Goal: Information Seeking & Learning: Check status

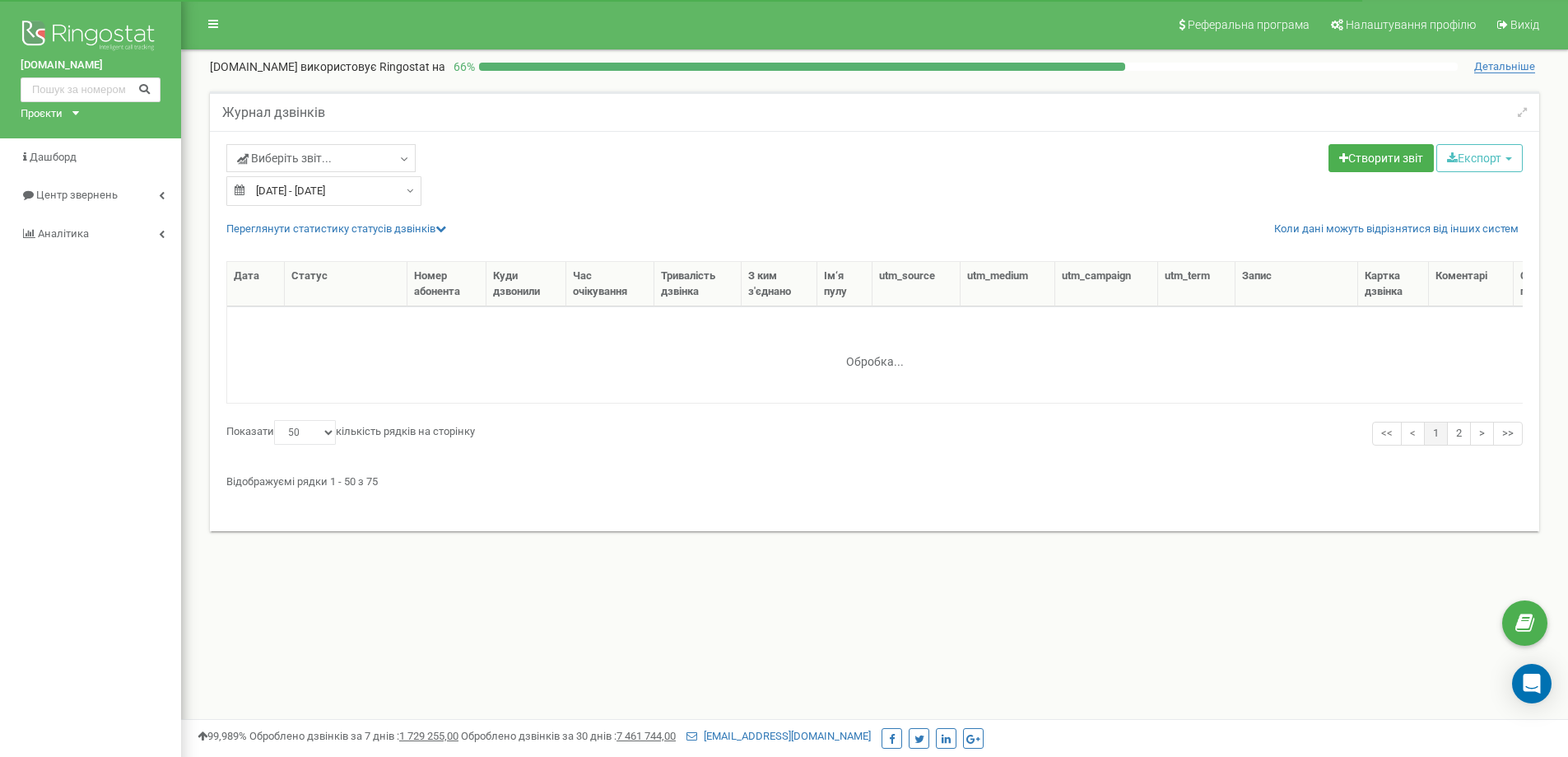
select select "50"
click at [353, 194] on input "[DATE] - [DATE]" at bounding box center [324, 191] width 195 height 30
type input "[DATE]"
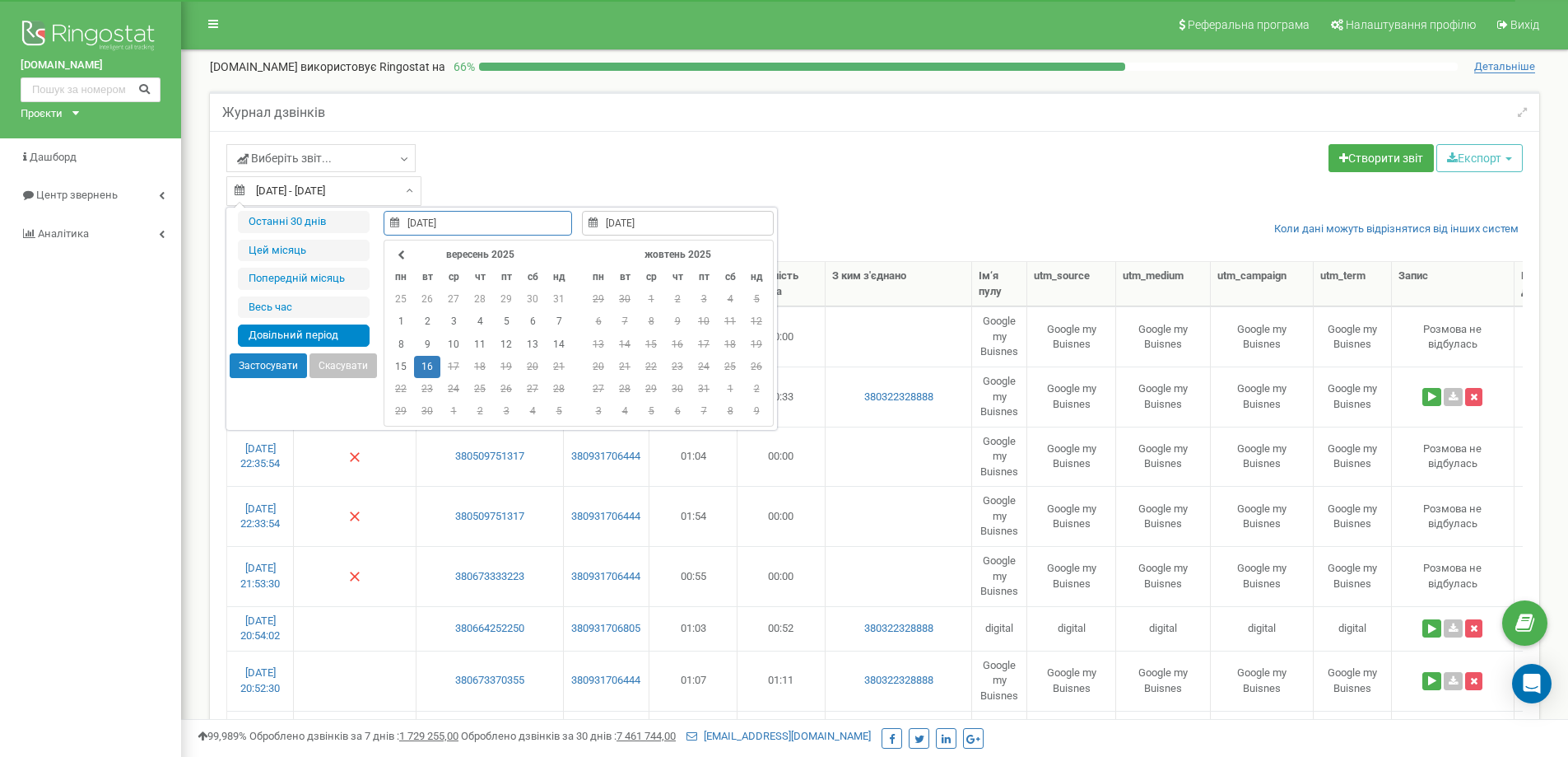
type input "[DATE]"
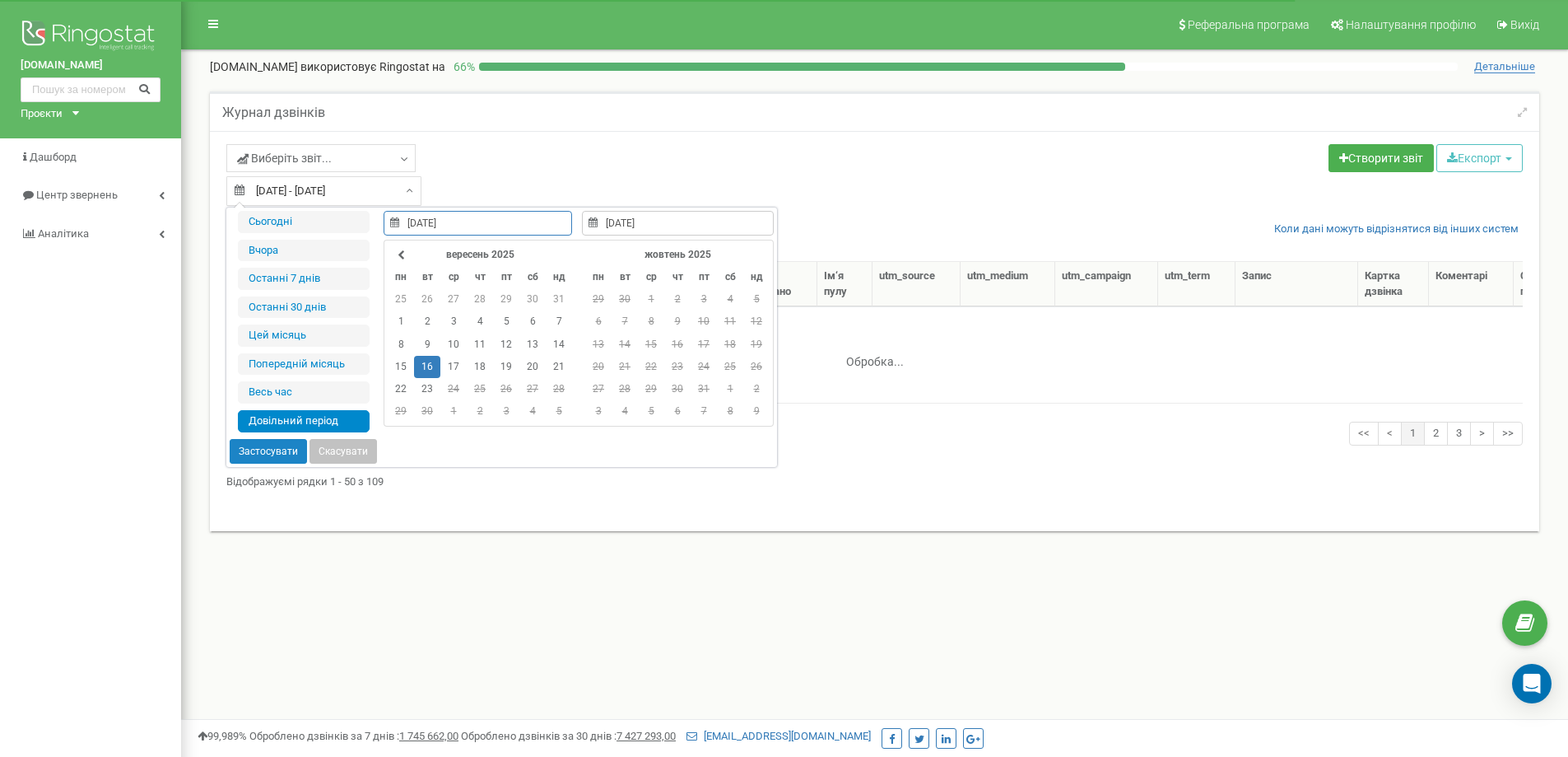
select select "50"
click at [545, 367] on td "21" at bounding box center [558, 366] width 26 height 23
type input "23.09.2025"
click at [421, 391] on td "23" at bounding box center [426, 389] width 26 height 23
type input "21.09.2025"
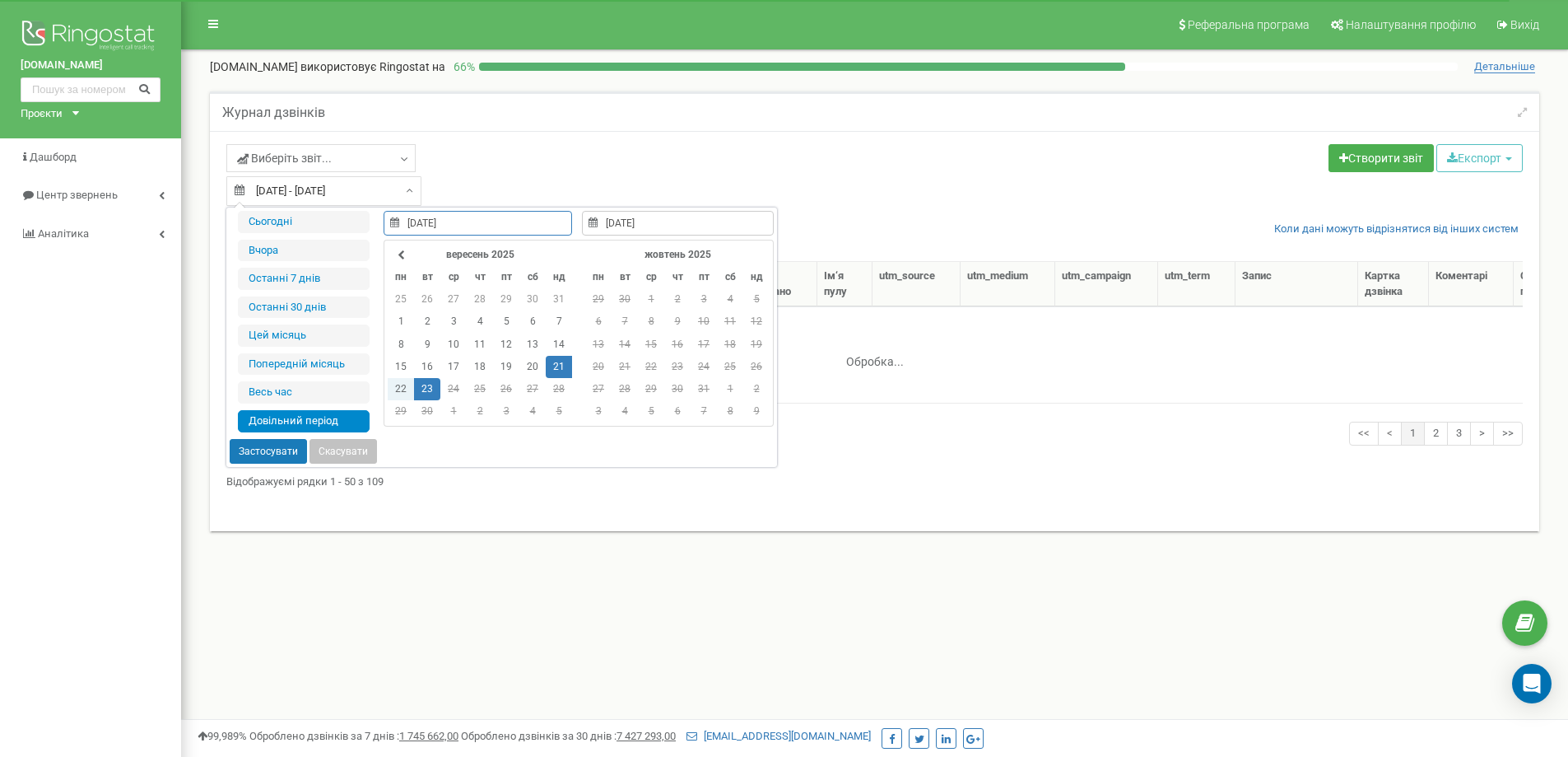
click at [285, 456] on button "Застосувати" at bounding box center [268, 451] width 77 height 24
type input "21.09.2025 - 23.09.2025"
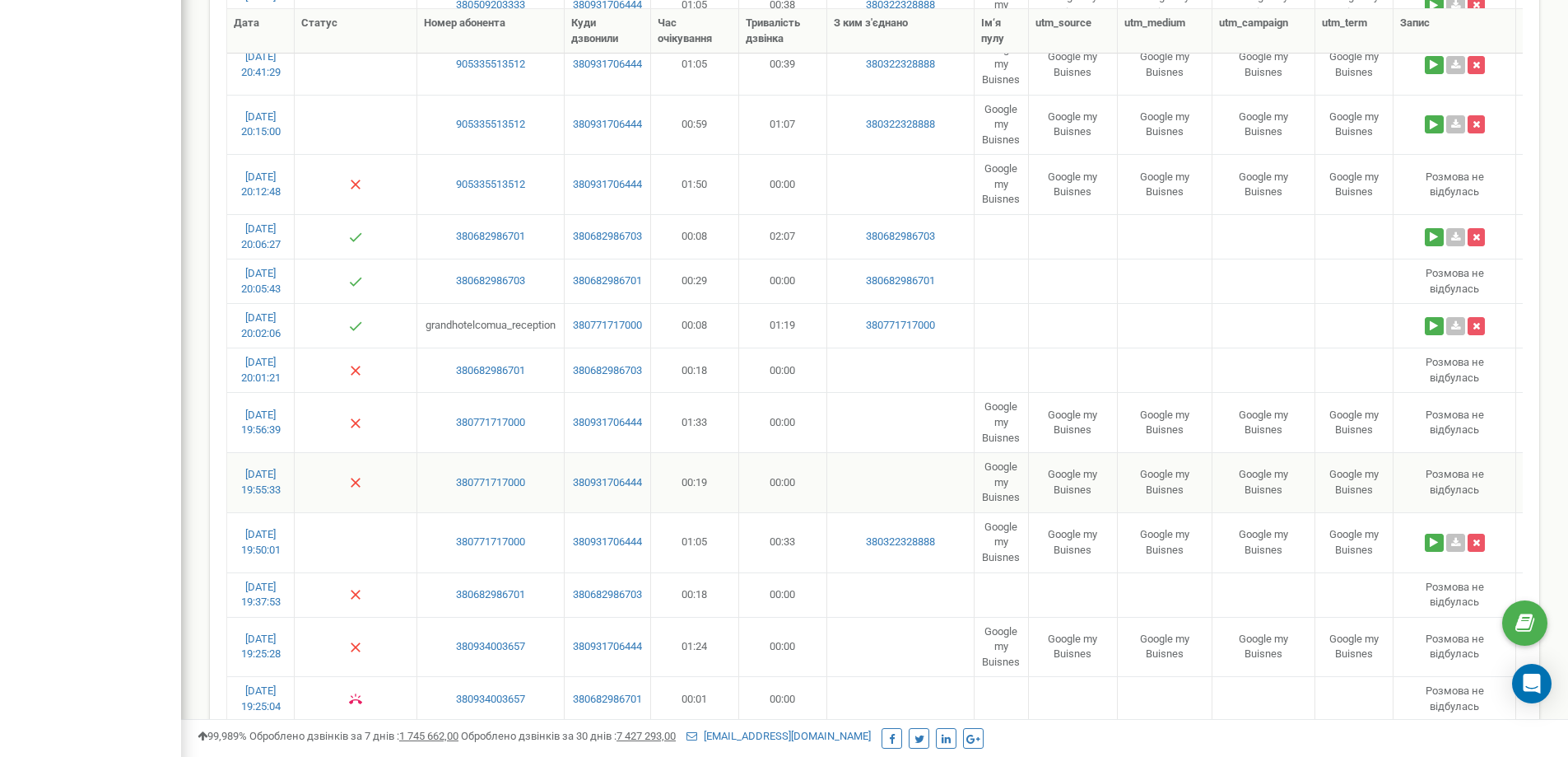
scroll to position [868, 0]
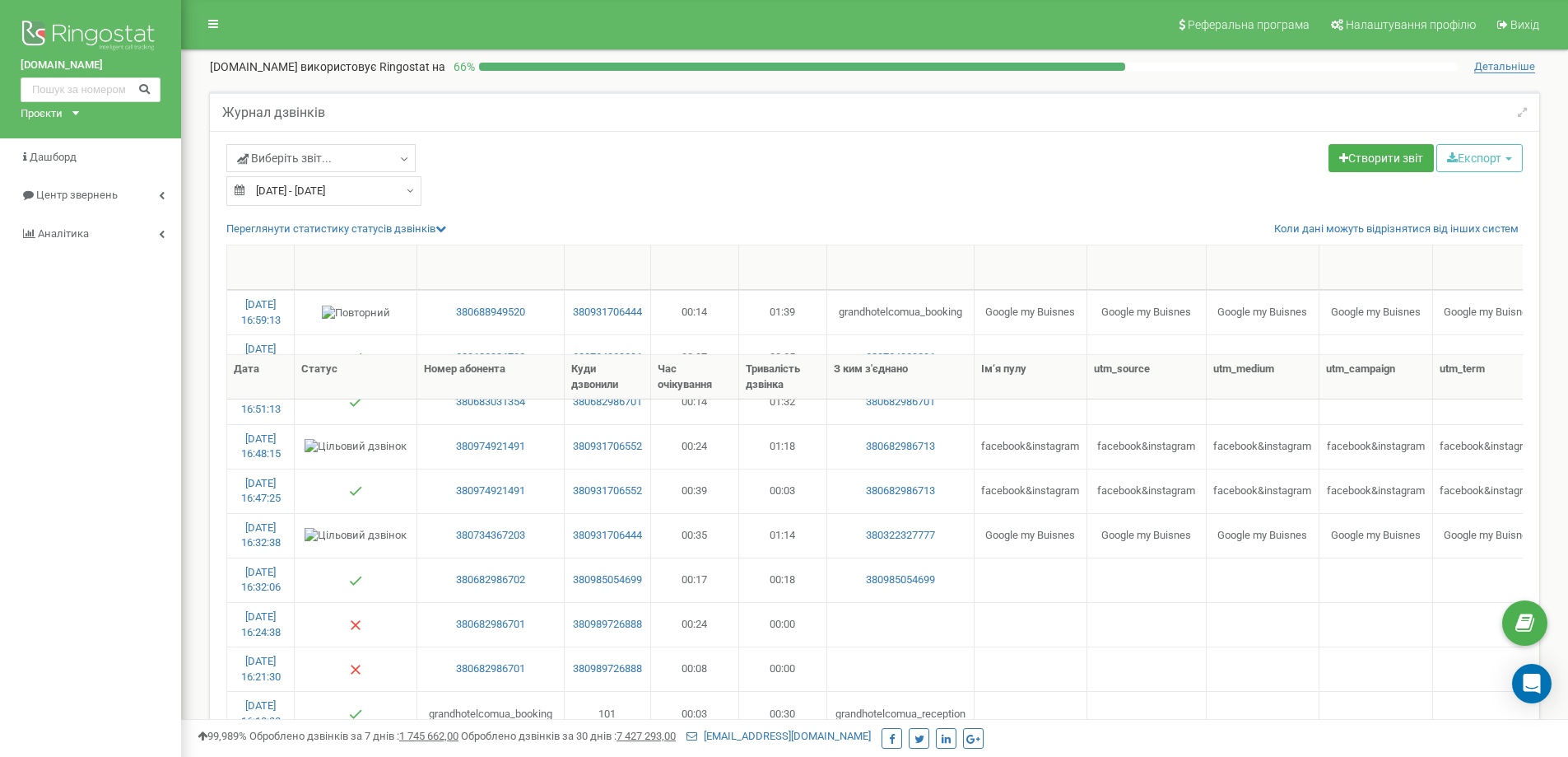
select select "50"
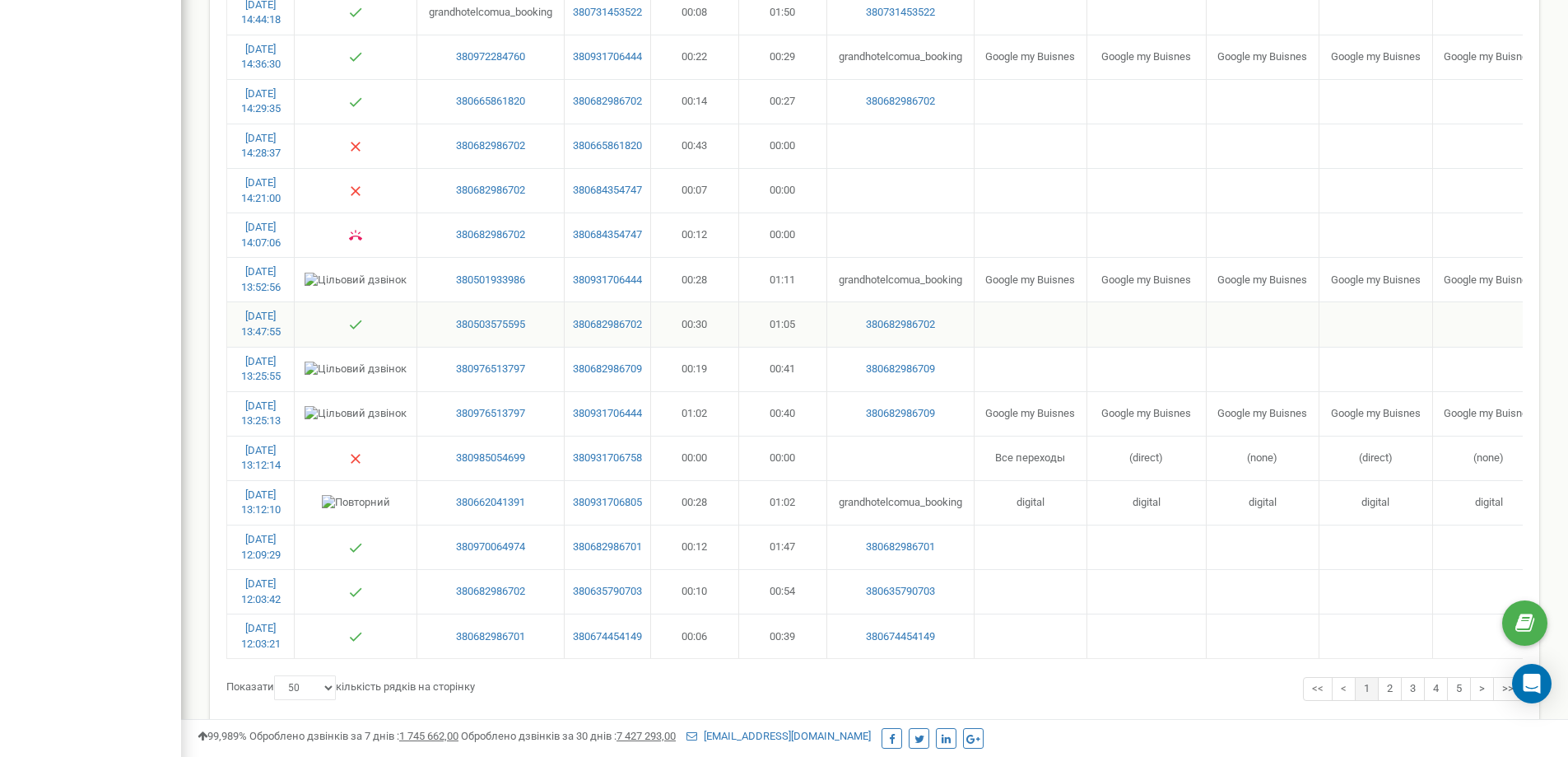
scroll to position [1943, 0]
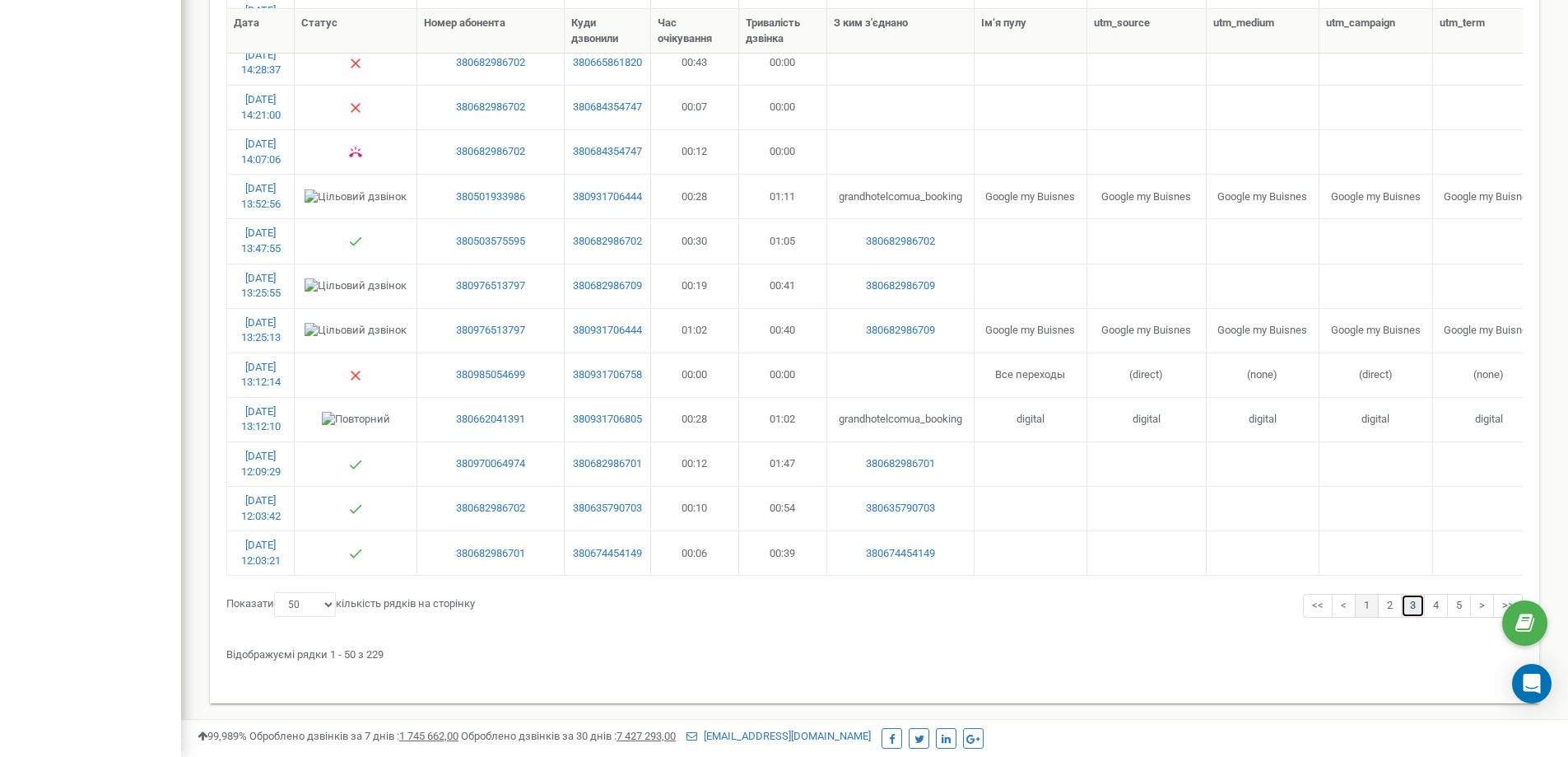
click at [1413, 604] on link "3" at bounding box center [1412, 606] width 24 height 24
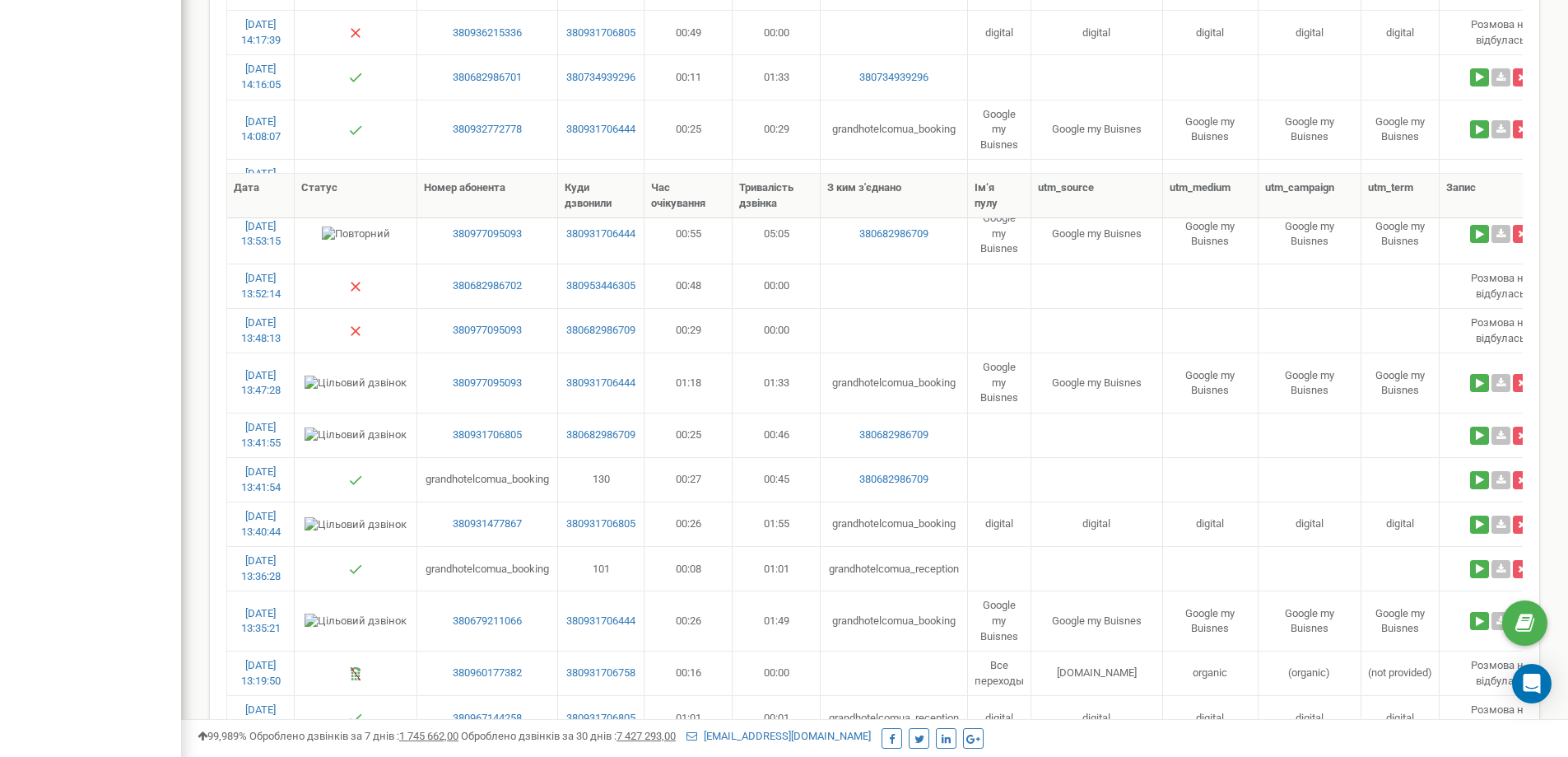
scroll to position [2187, 0]
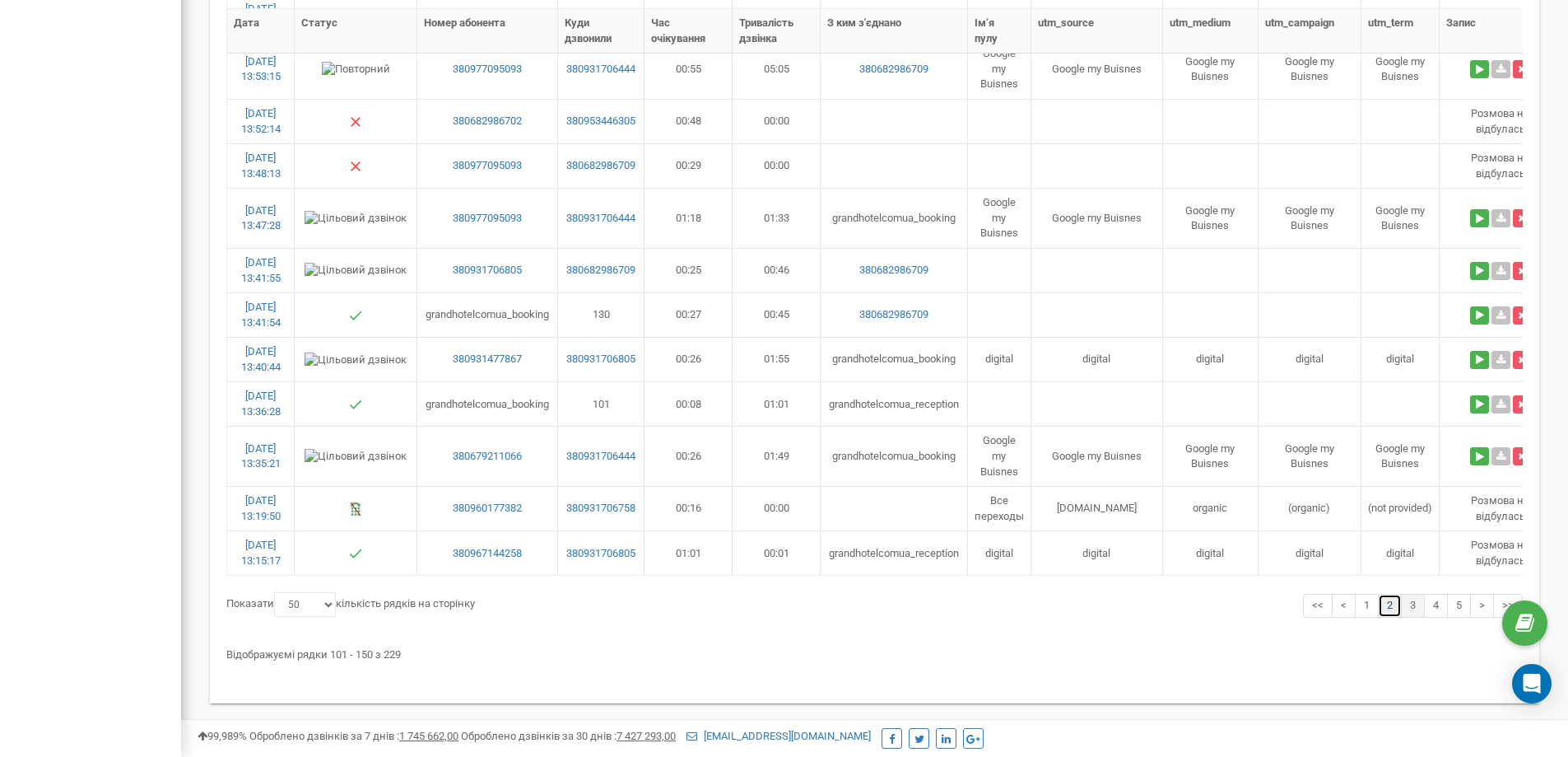
click at [1395, 605] on link "2" at bounding box center [1389, 606] width 24 height 24
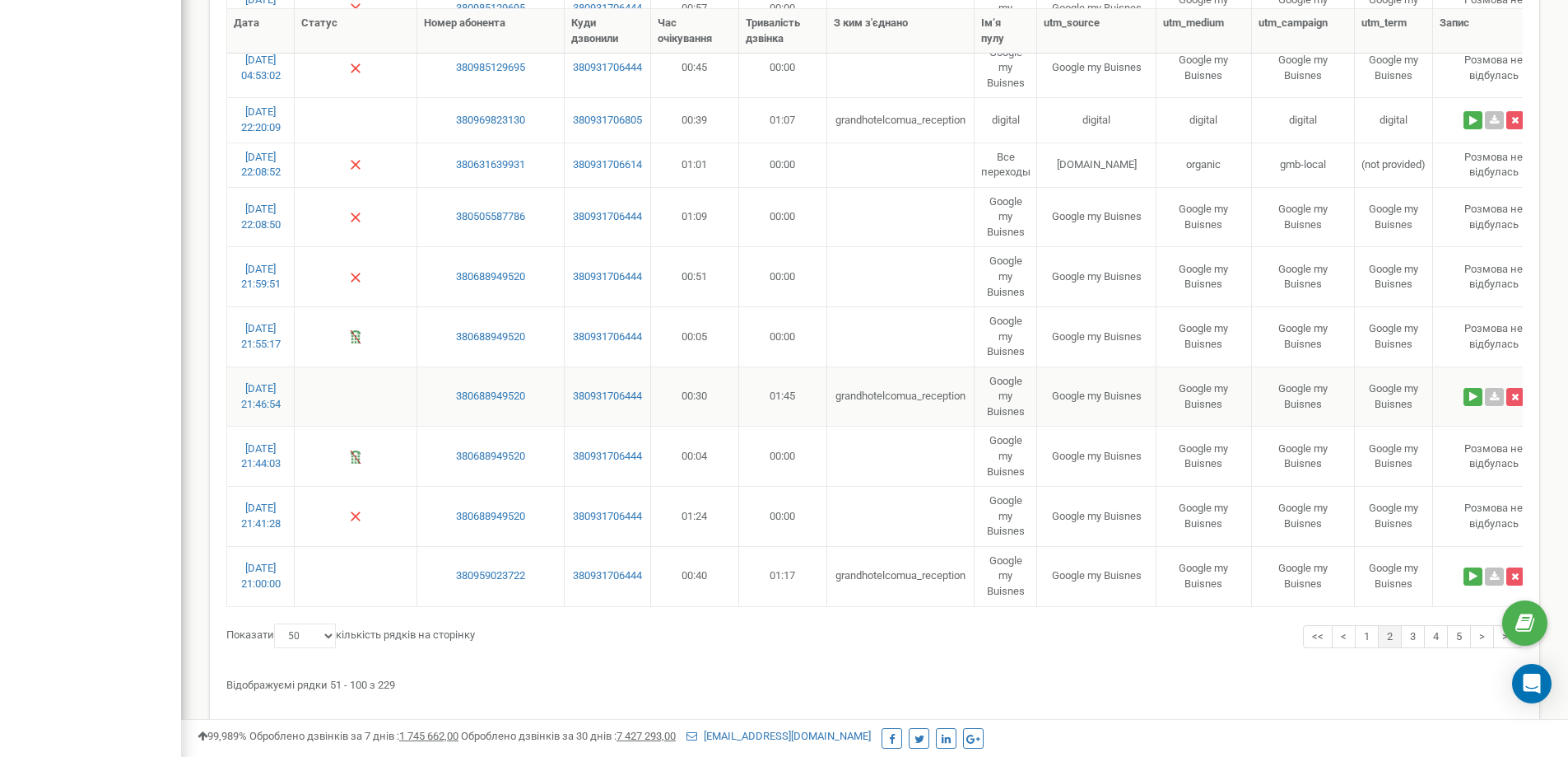
scroll to position [2023, 0]
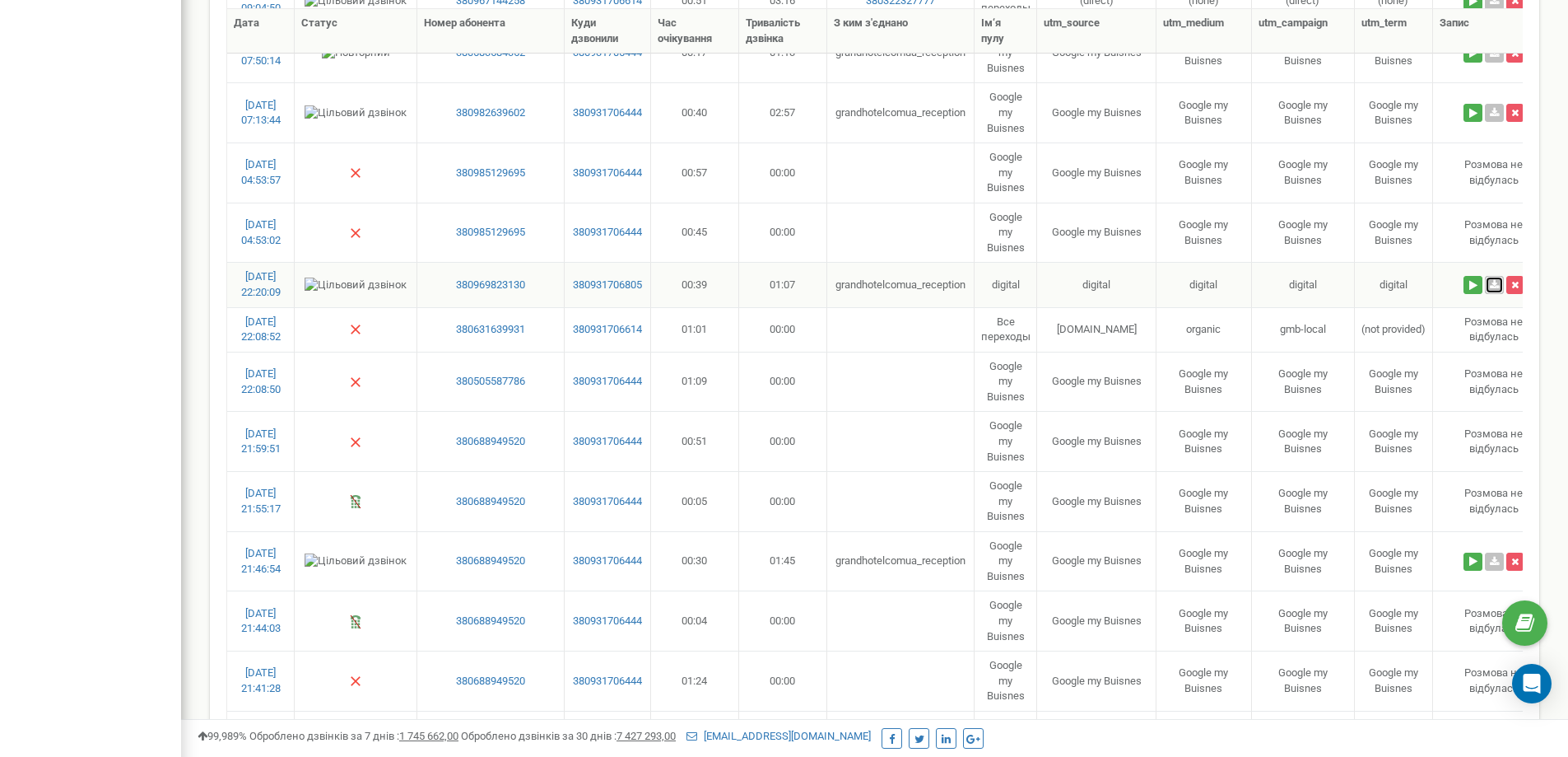
click at [1495, 287] on icon at bounding box center [1494, 284] width 9 height 10
drag, startPoint x: 868, startPoint y: 16, endPoint x: 870, endPoint y: 24, distance: 8.2
click at [869, 17] on th "З ким з'єднано" at bounding box center [900, 31] width 148 height 44
click at [1491, 559] on link at bounding box center [1493, 562] width 19 height 18
